Goal: Navigation & Orientation: Find specific page/section

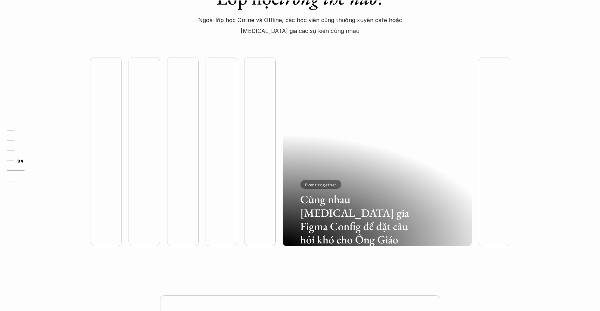
scroll to position [1847, 0]
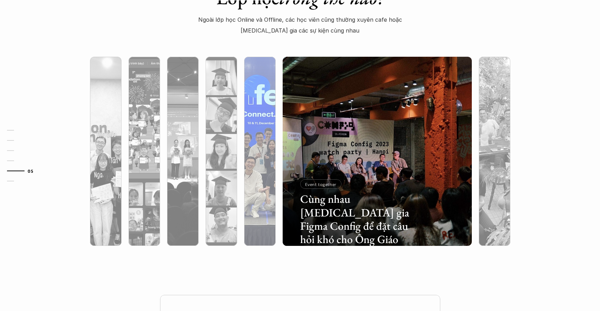
click at [260, 130] on img at bounding box center [260, 151] width 193 height 189
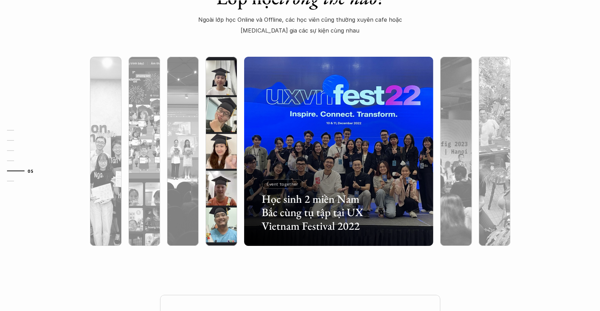
click at [225, 134] on div at bounding box center [222, 189] width 32 height 114
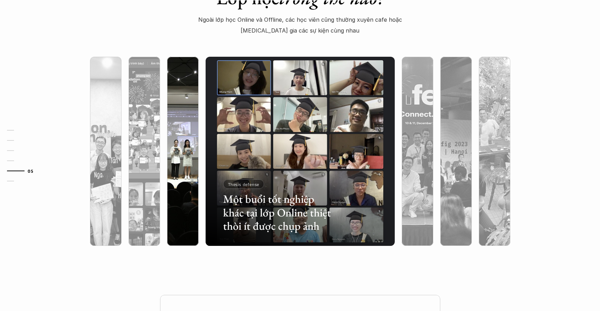
click at [181, 137] on div at bounding box center [183, 189] width 32 height 114
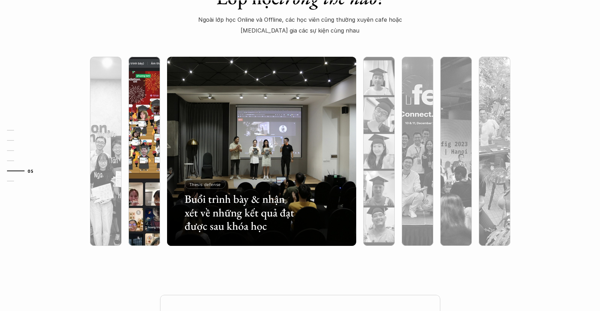
click at [153, 143] on div at bounding box center [145, 189] width 32 height 114
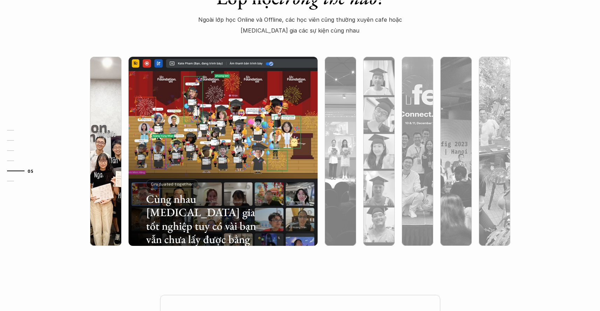
click at [119, 148] on div at bounding box center [106, 189] width 32 height 114
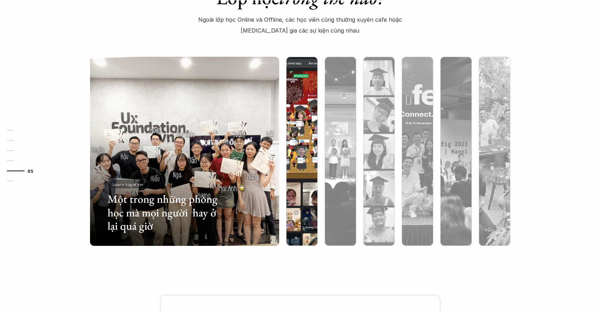
click at [296, 135] on div at bounding box center [302, 189] width 32 height 114
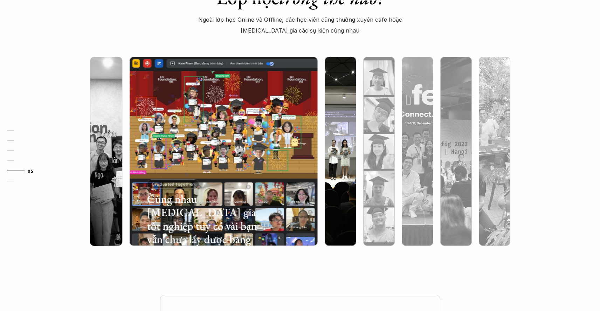
click at [335, 133] on div at bounding box center [341, 189] width 32 height 114
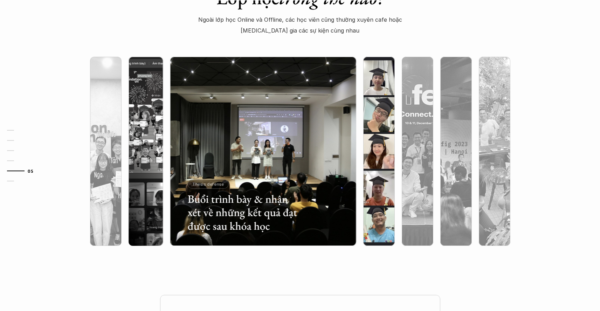
click at [379, 132] on div at bounding box center [380, 189] width 32 height 114
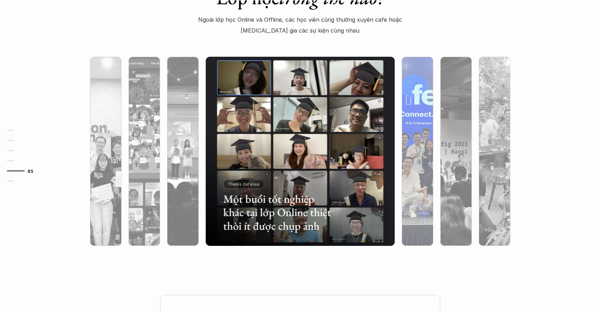
click at [411, 131] on img at bounding box center [417, 151] width 193 height 189
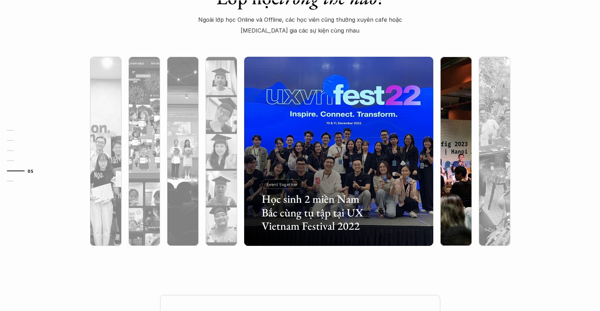
click at [453, 129] on img at bounding box center [456, 151] width 193 height 189
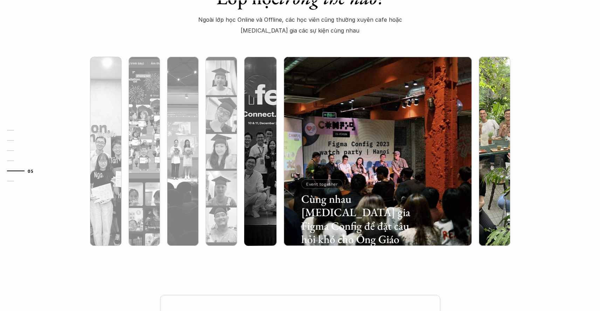
click at [490, 127] on img at bounding box center [495, 151] width 193 height 189
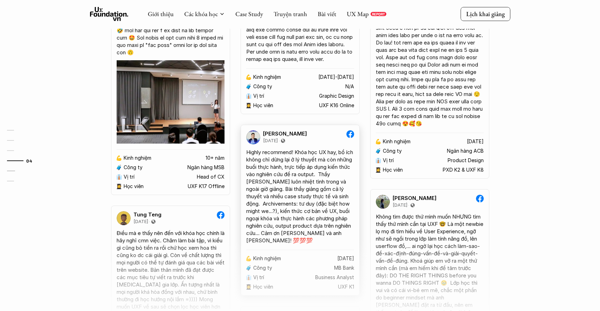
scroll to position [1312, 0]
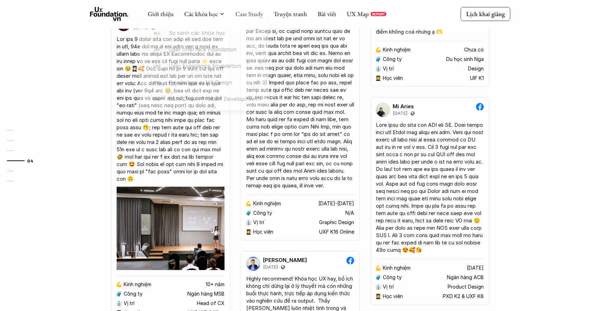
click at [244, 16] on link "Case Study" at bounding box center [250, 14] width 28 height 8
